Goal: Task Accomplishment & Management: Use online tool/utility

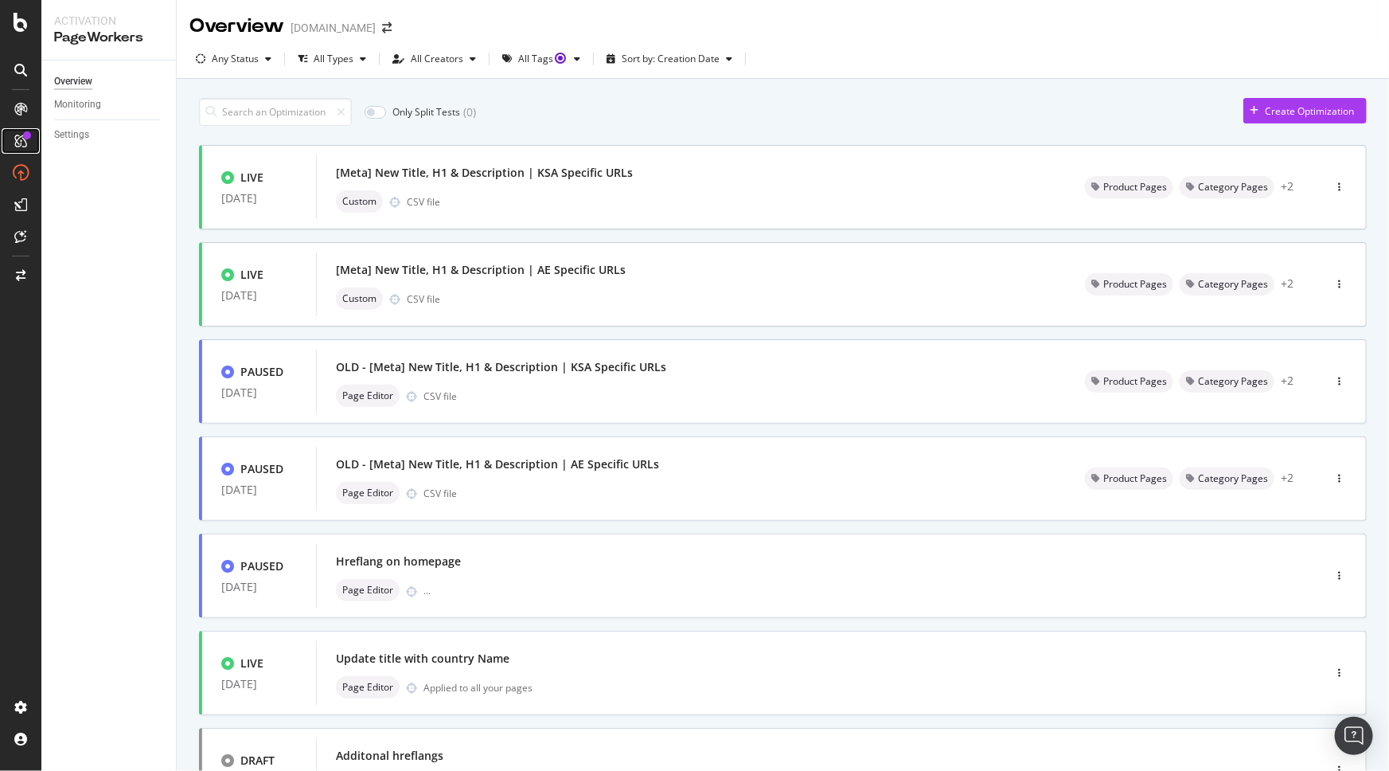
click at [19, 144] on icon at bounding box center [20, 141] width 13 height 13
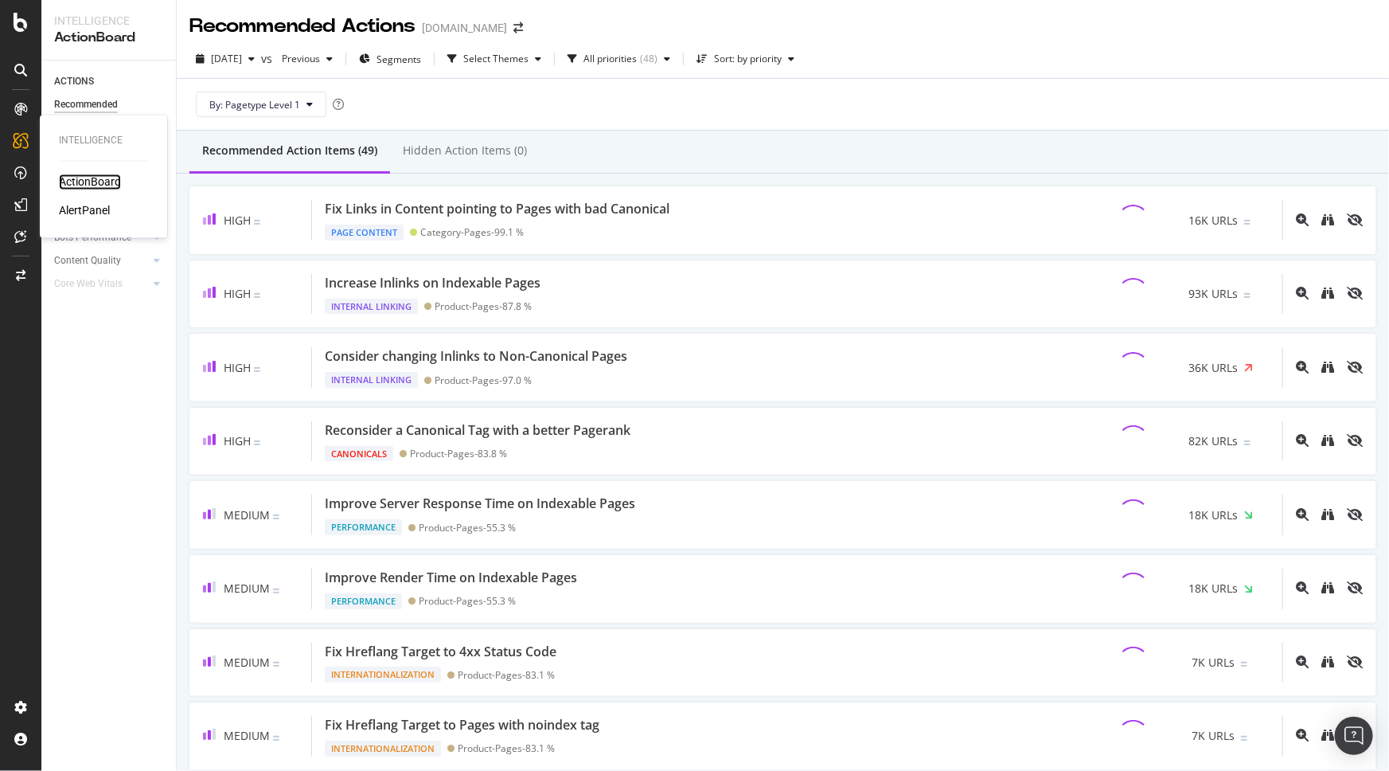
click at [81, 179] on div "ActionBoard" at bounding box center [90, 182] width 62 height 16
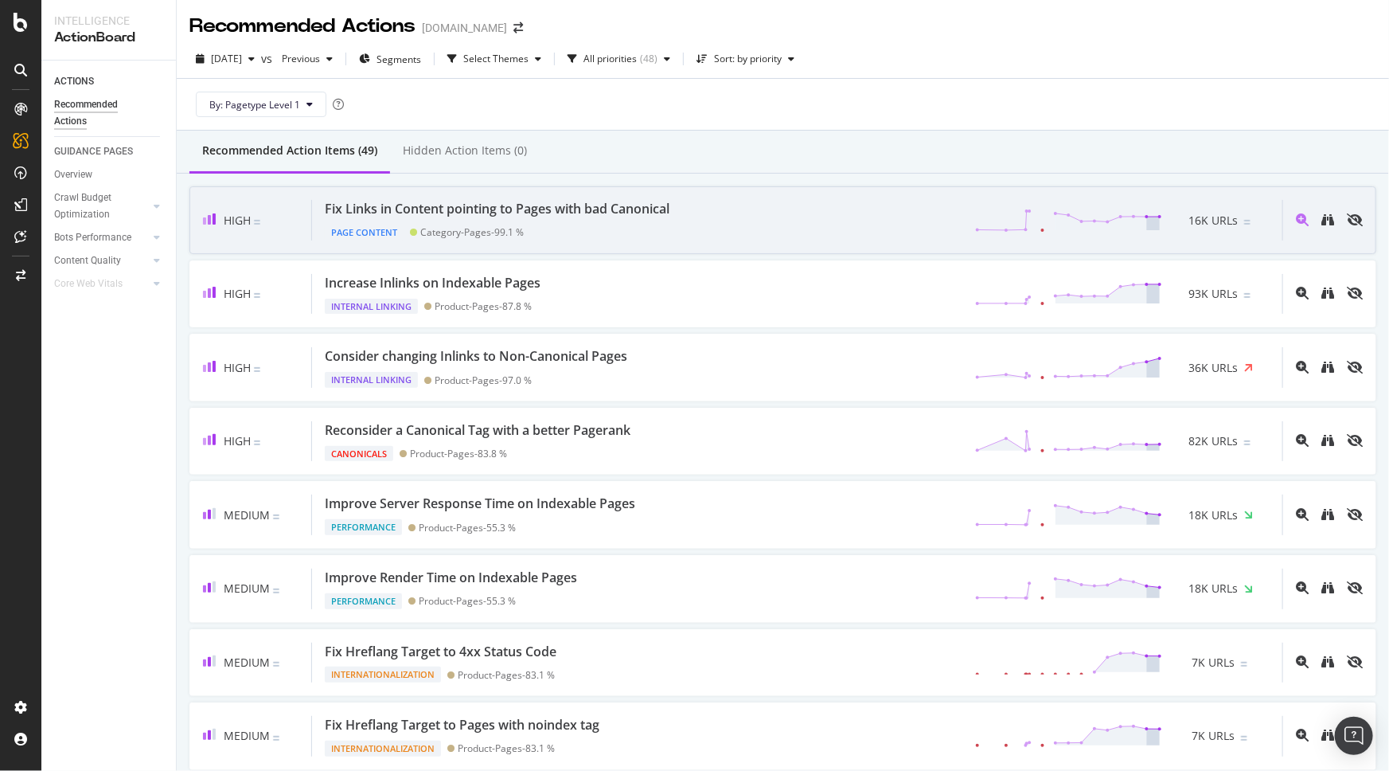
click at [716, 206] on div "Fix Links in Content pointing to Pages with bad Canonical Page Content Category…" at bounding box center [797, 220] width 971 height 41
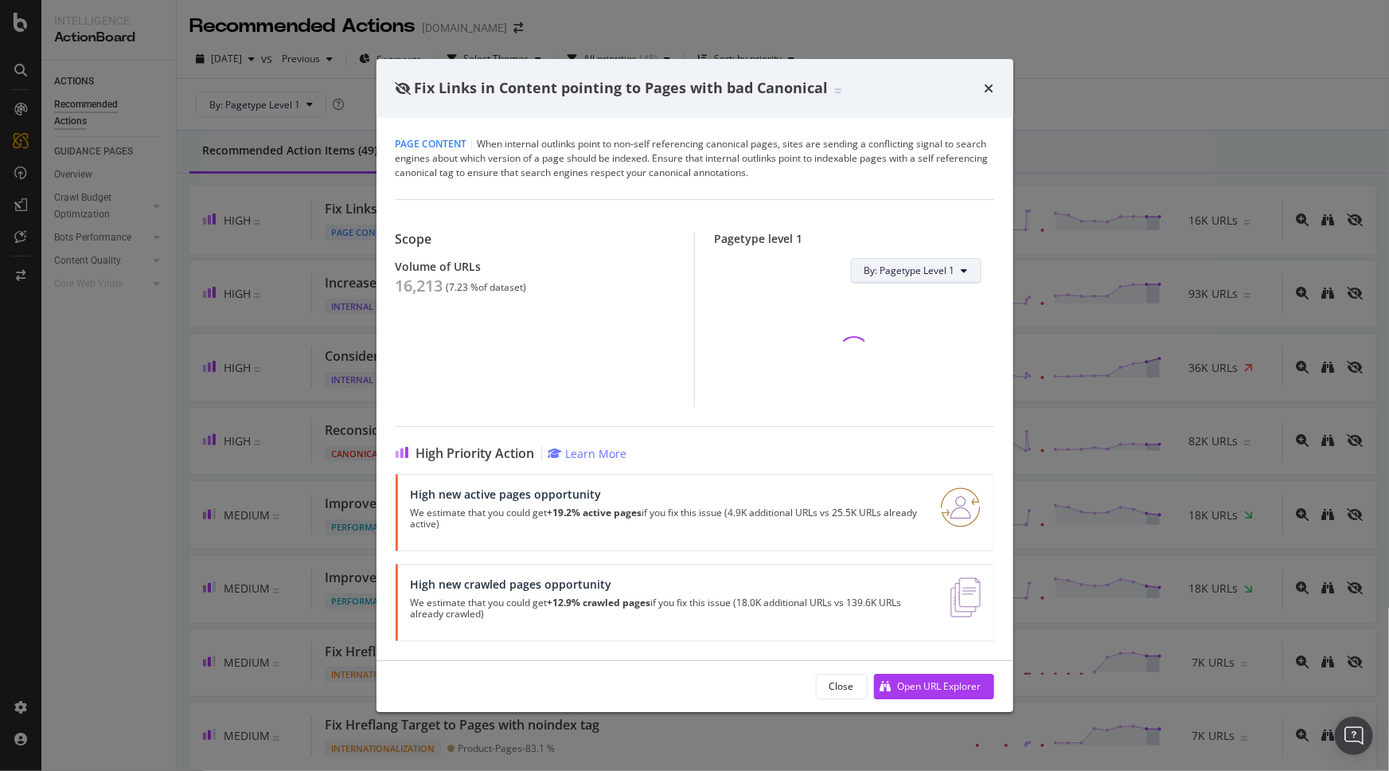
click at [890, 283] on button "By: Pagetype Level 1" at bounding box center [916, 270] width 131 height 25
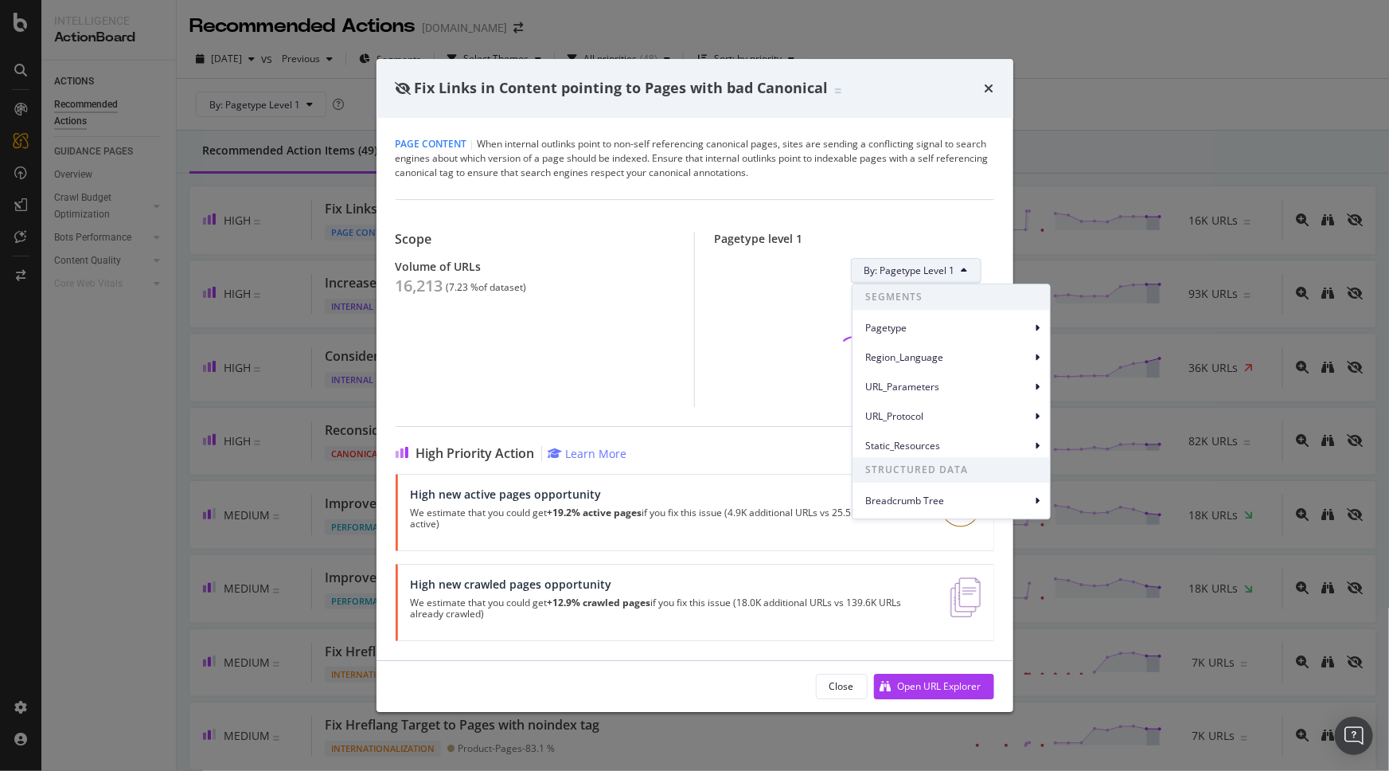
click at [907, 207] on div "Scope Volume of URLs 16,213 ( 7.23 % of dataset ) Pagetype level 1 By: Pagetype…" at bounding box center [695, 303] width 599 height 208
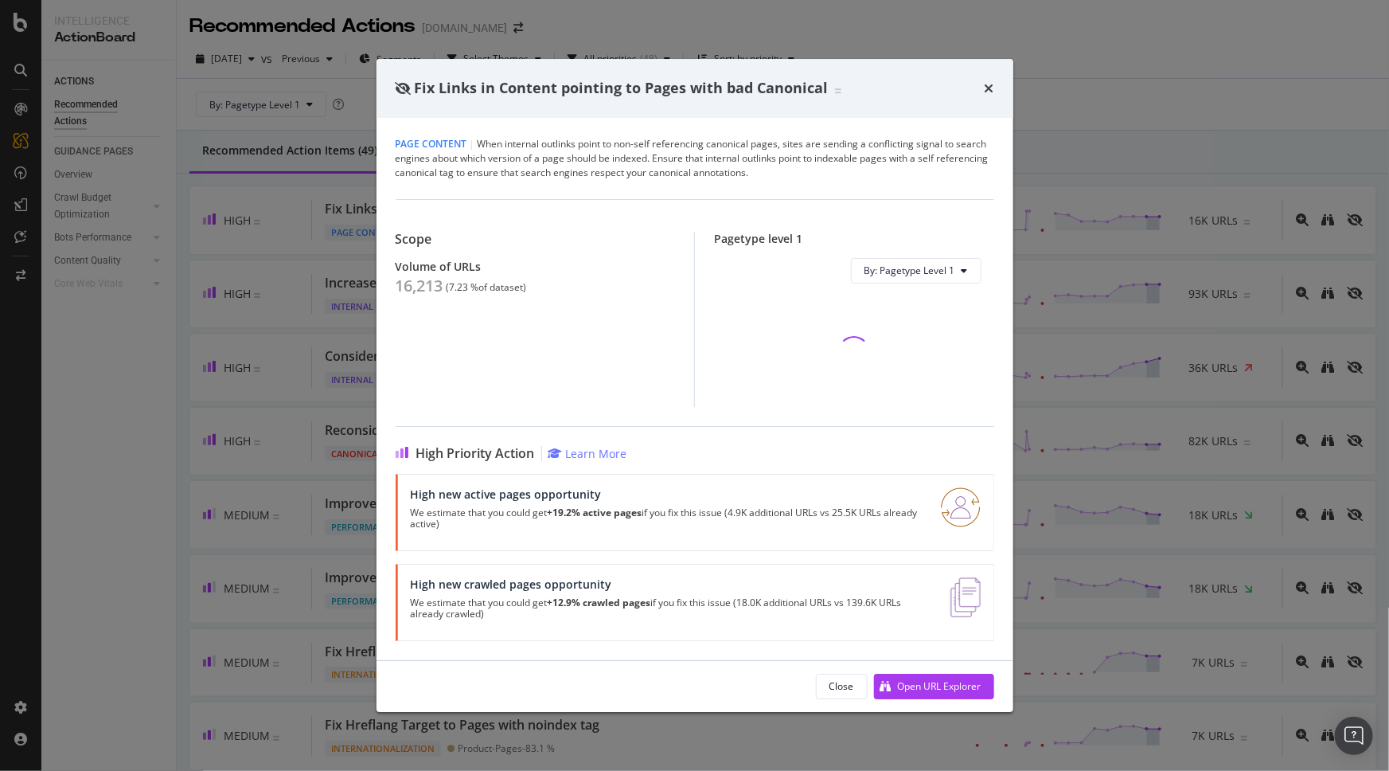
click at [983, 86] on div "Fix Links in Content pointing to Pages with bad Canonical" at bounding box center [695, 88] width 599 height 21
click at [989, 90] on icon "times" at bounding box center [990, 88] width 10 height 13
